Goal: Find specific page/section: Find specific page/section

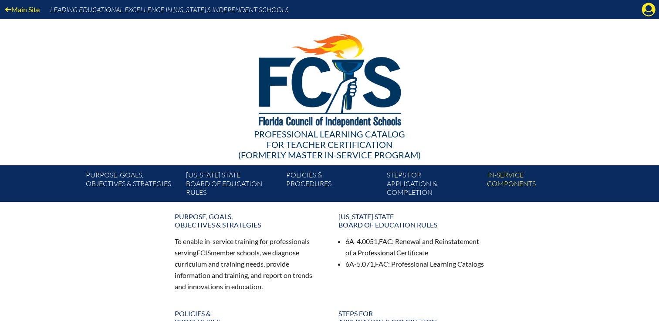
click at [644, 11] on icon at bounding box center [648, 9] width 13 height 13
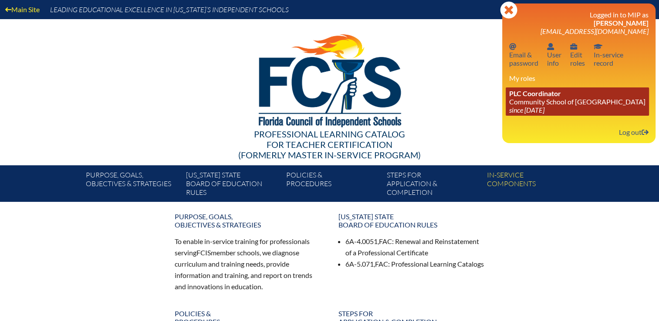
click at [536, 109] on icon "since [DATE]" at bounding box center [526, 110] width 35 height 8
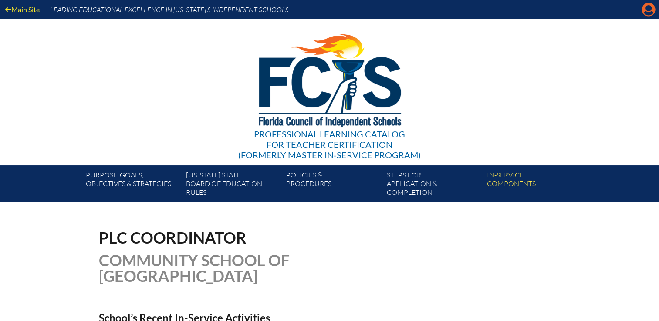
click at [651, 9] on icon "Manage account" at bounding box center [648, 10] width 14 height 14
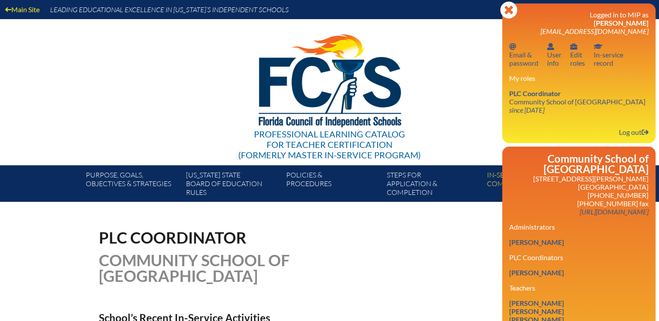
scroll to position [174, 0]
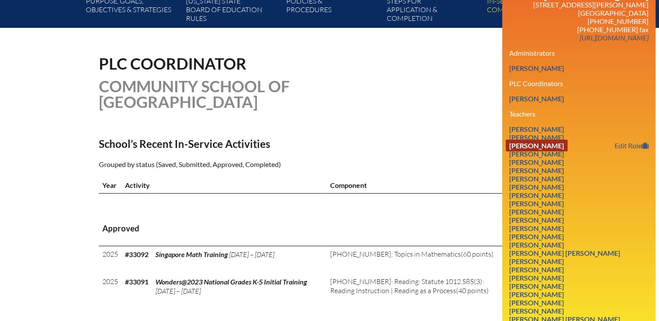
click at [539, 140] on link "[PERSON_NAME]" at bounding box center [537, 146] width 62 height 12
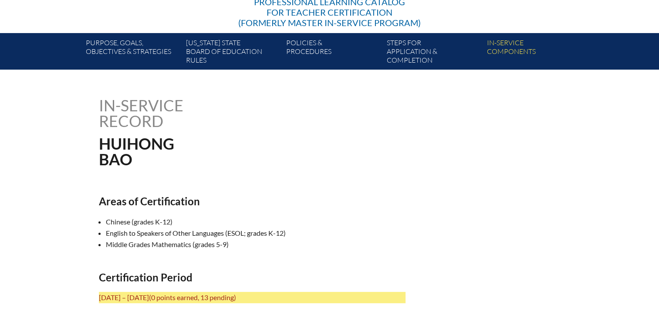
scroll to position [131, 0]
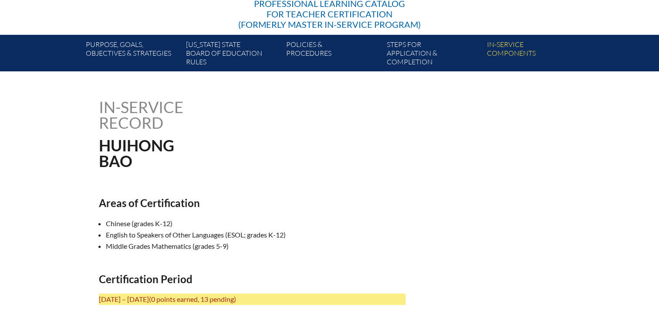
click at [106, 104] on h1 "In-service record" at bounding box center [186, 114] width 175 height 31
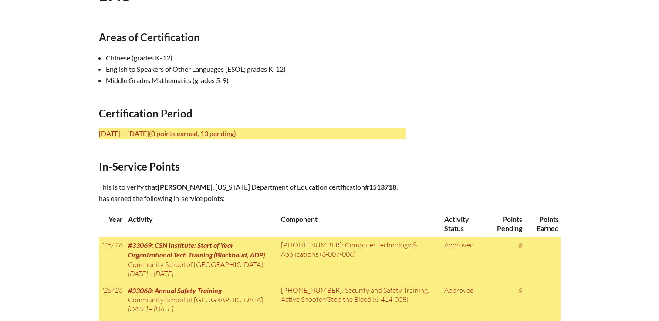
scroll to position [348, 0]
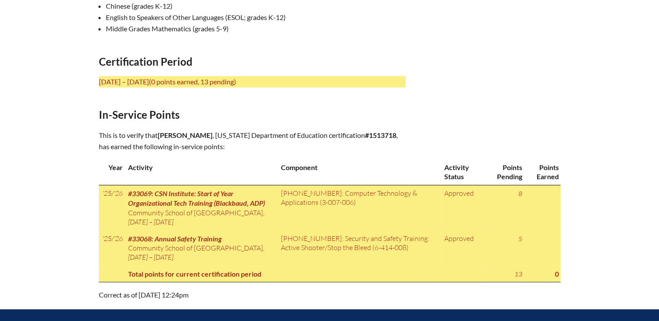
drag, startPoint x: 99, startPoint y: 104, endPoint x: 554, endPoint y: 301, distance: 495.4
click at [557, 301] on div "In-service record Huihong Bao Areas of Certification Chinese (grades K-12) Engl…" at bounding box center [330, 91] width 462 height 419
copy div "In-service record Huihong Bao Areas of Certification Chinese (grades K-12) Engl…"
